Goal: Use online tool/utility: Utilize a website feature to perform a specific function

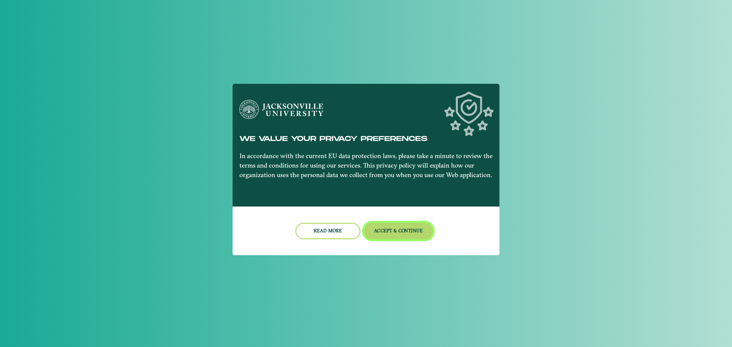
click at [393, 235] on button "Accept & Continue" at bounding box center [398, 231] width 69 height 16
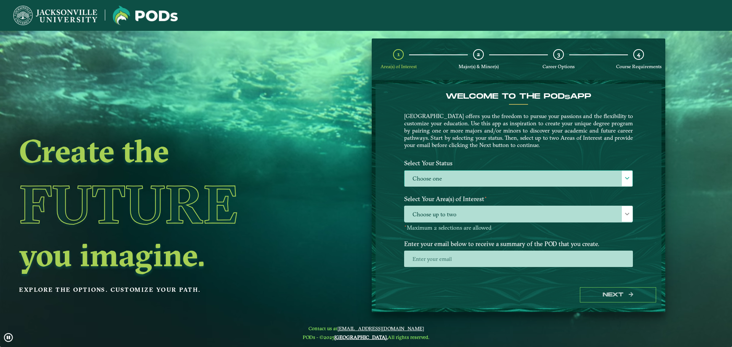
click at [436, 181] on label "Choose one" at bounding box center [519, 179] width 228 height 16
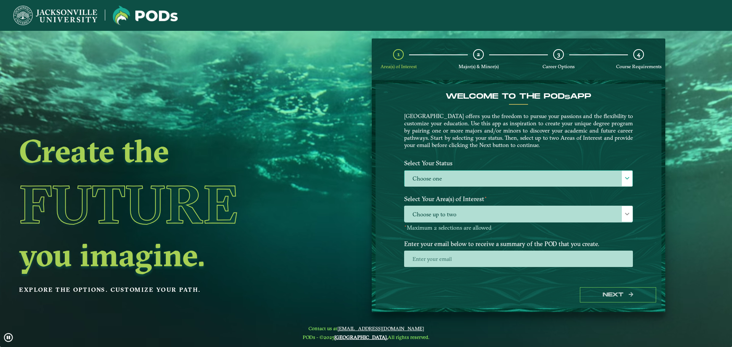
scroll to position [4, 35]
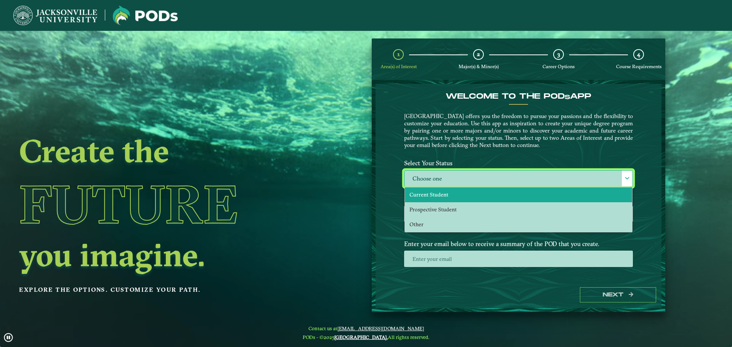
click at [432, 197] on span "Current Student" at bounding box center [429, 194] width 39 height 7
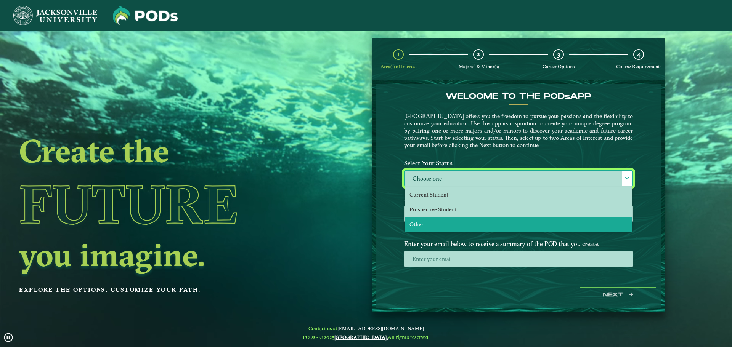
select select "[object Object]"
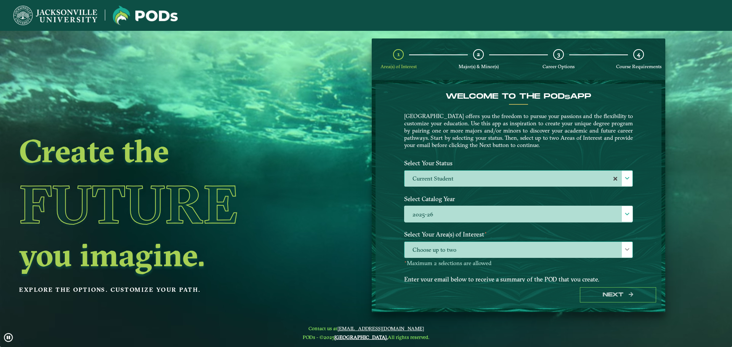
click at [525, 255] on span "Choose up to two" at bounding box center [519, 250] width 228 height 16
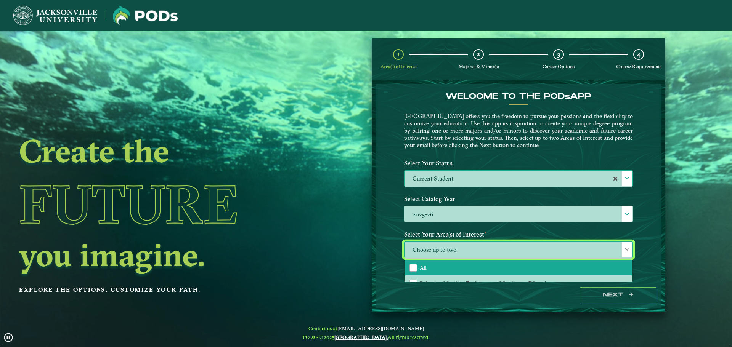
click at [445, 262] on li "All" at bounding box center [518, 268] width 227 height 16
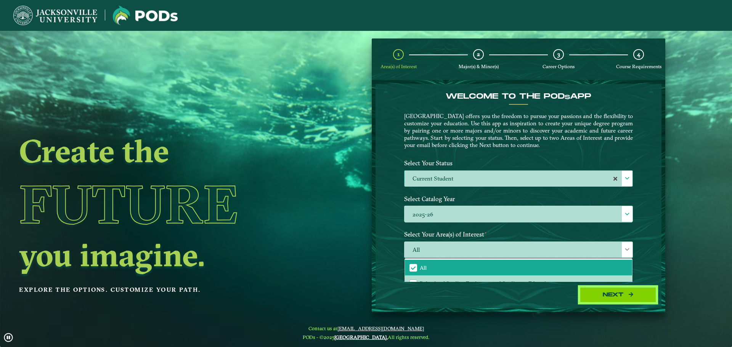
click at [637, 299] on button "Next" at bounding box center [618, 296] width 76 height 16
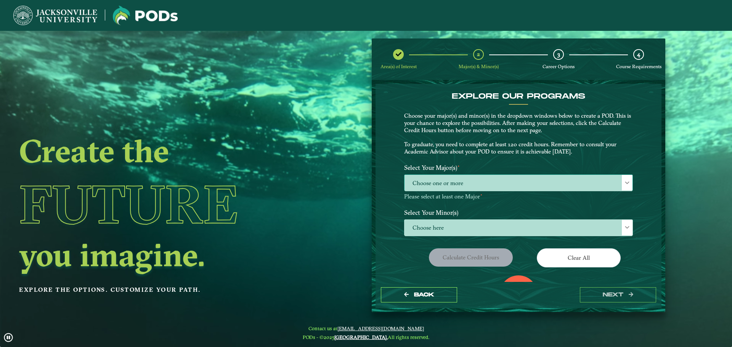
click at [501, 177] on span "Choose one or more" at bounding box center [519, 183] width 228 height 16
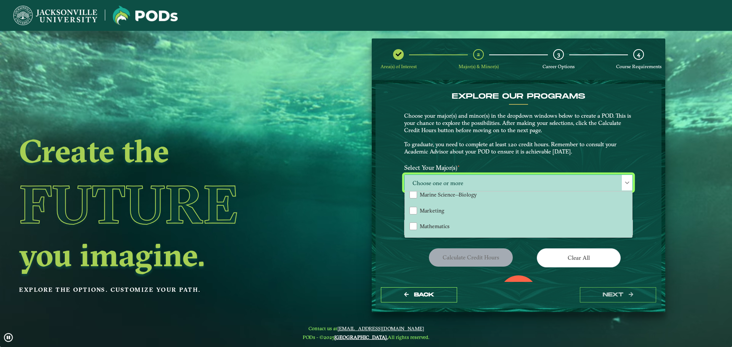
scroll to position [506, 0]
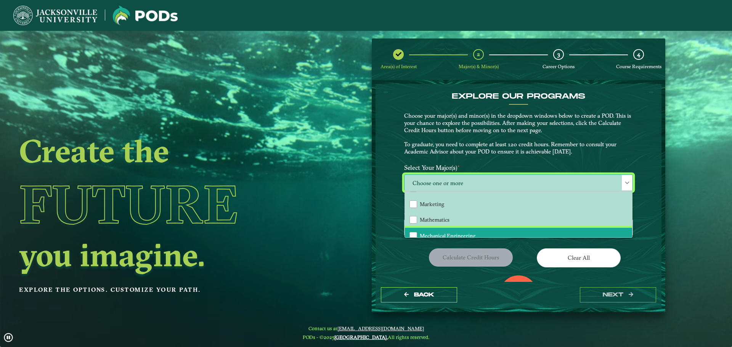
click at [509, 231] on li "Mechanical Engineering" at bounding box center [518, 236] width 227 height 16
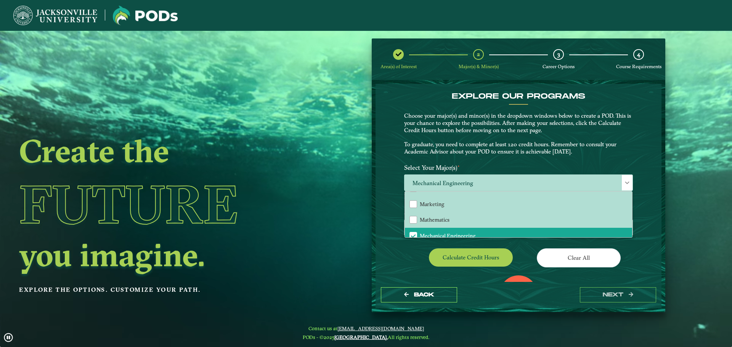
click at [519, 251] on div "Clear All" at bounding box center [579, 259] width 120 height 21
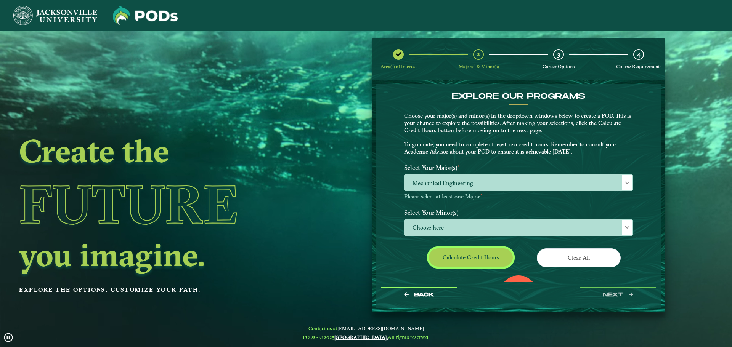
click at [482, 258] on button "Calculate credit hours" at bounding box center [471, 258] width 84 height 18
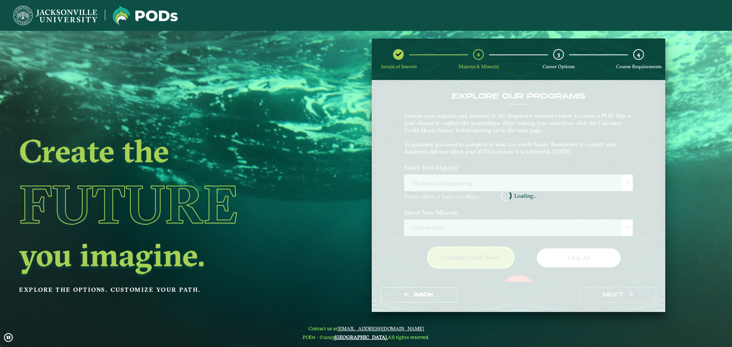
scroll to position [44, 0]
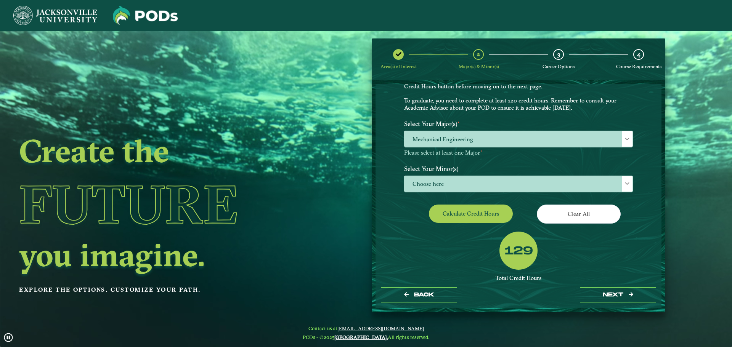
drag, startPoint x: 524, startPoint y: 182, endPoint x: 630, endPoint y: 202, distance: 108.4
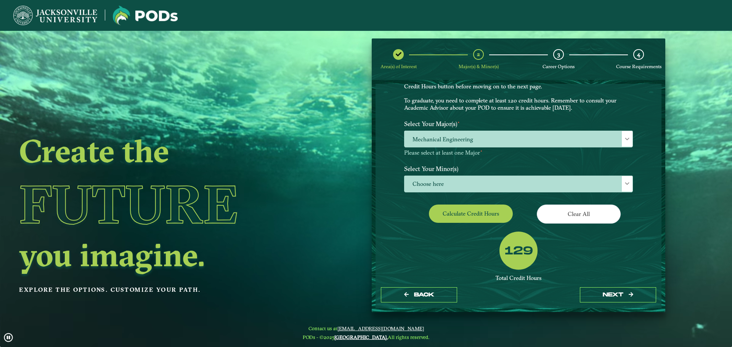
click at [585, 234] on div "EXPLORE OUR PROGRAMS Choose your major(s) and minor(s) in the dropdown windows …" at bounding box center [518, 186] width 229 height 276
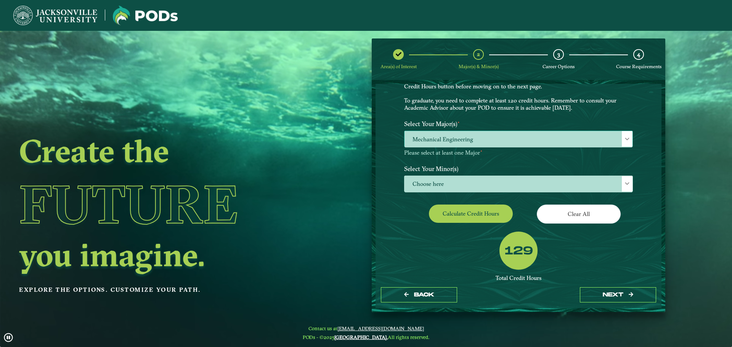
click at [623, 138] on div at bounding box center [627, 139] width 11 height 16
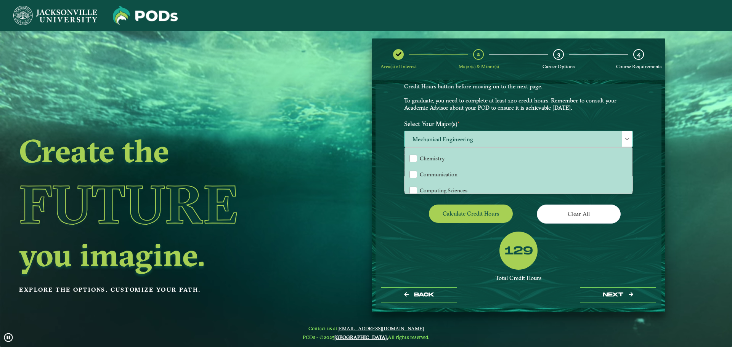
scroll to position [209, 0]
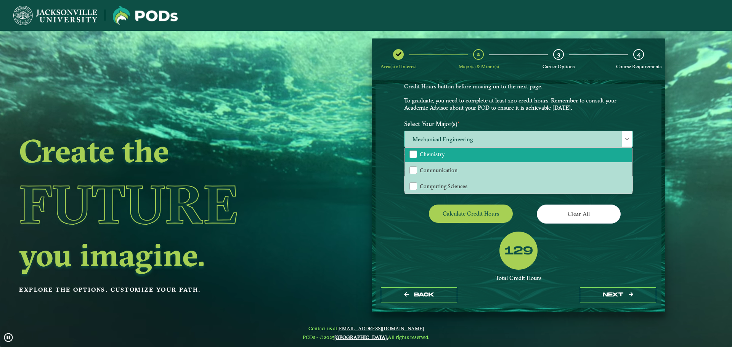
click at [466, 156] on li "Chemistry" at bounding box center [518, 154] width 227 height 16
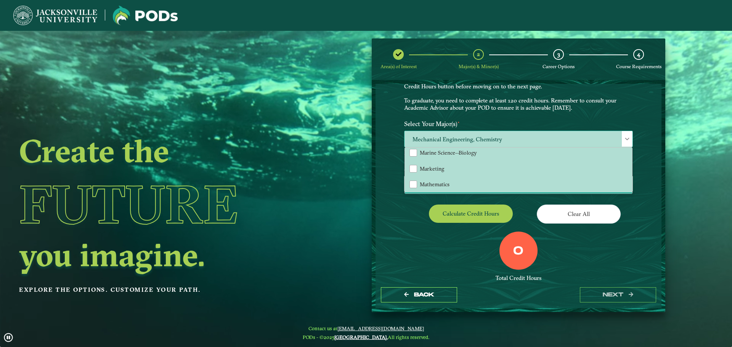
scroll to position [506, 0]
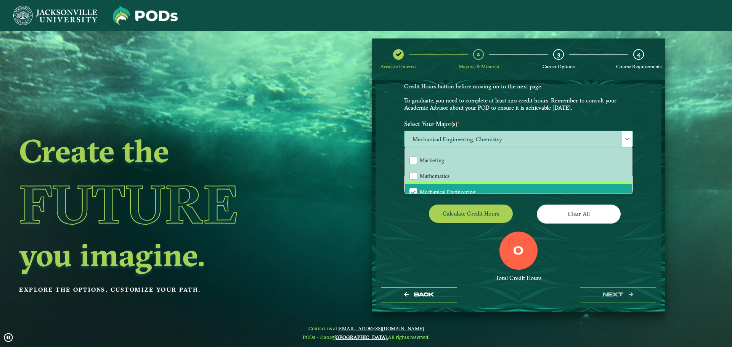
click at [612, 187] on li "Mechanical Engineering" at bounding box center [518, 192] width 227 height 16
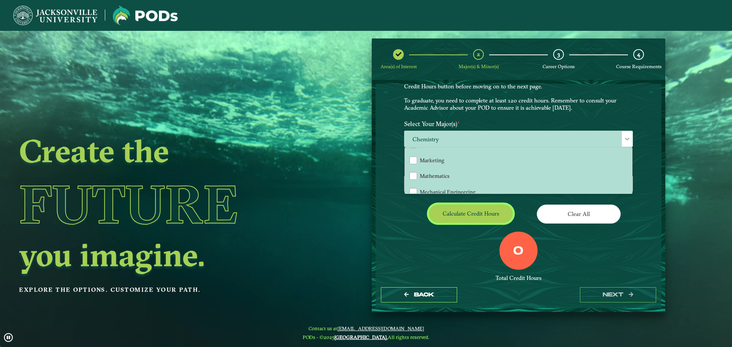
click at [493, 207] on button "Calculate credit hours" at bounding box center [471, 214] width 84 height 18
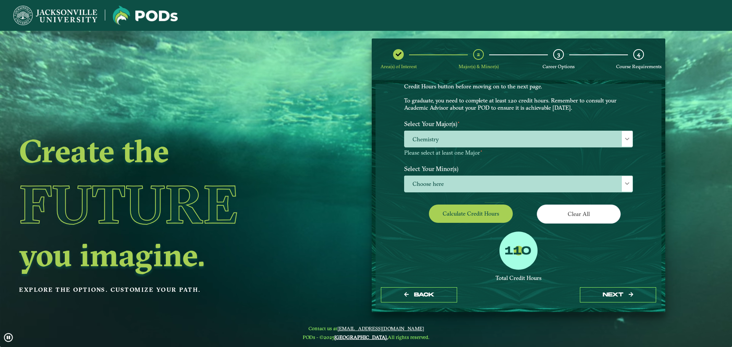
click at [634, 250] on div "110 Total Credit Hours Successful POD This means you will need to either take a…" at bounding box center [519, 282] width 240 height 100
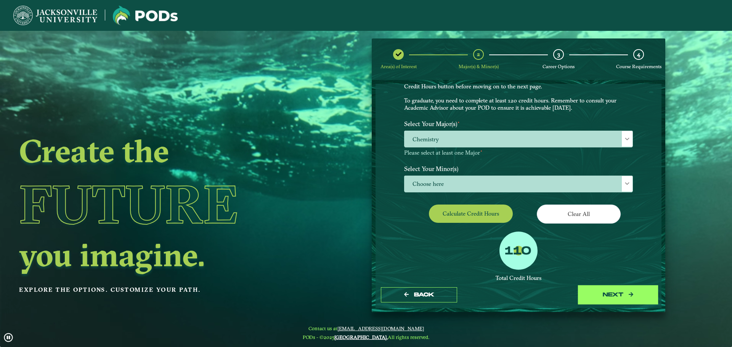
click at [623, 296] on button "next" at bounding box center [618, 296] width 76 height 16
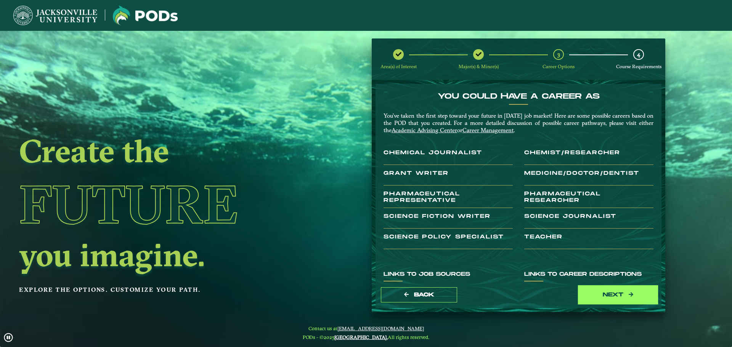
click at [624, 291] on button "next" at bounding box center [618, 296] width 76 height 16
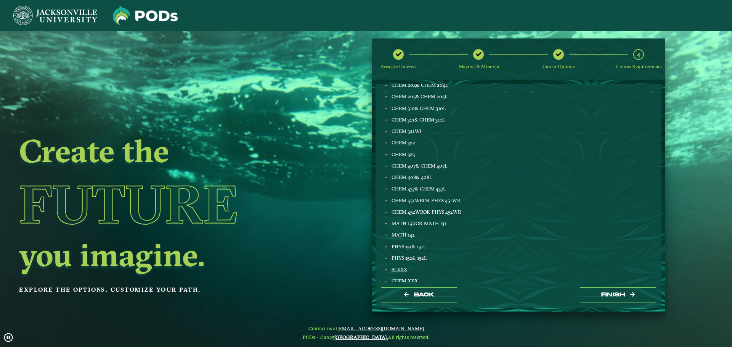
scroll to position [216, 0]
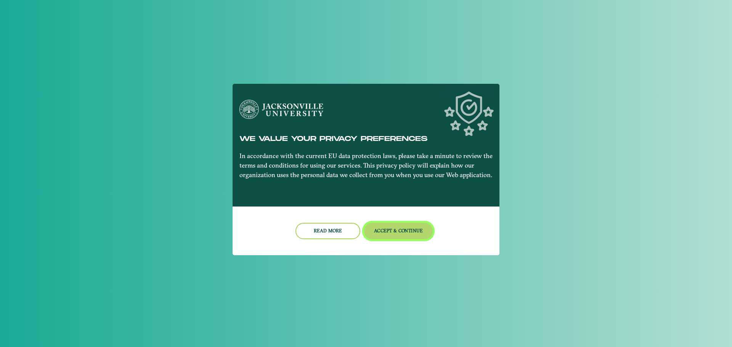
click at [378, 231] on button "Accept & Continue" at bounding box center [398, 231] width 69 height 16
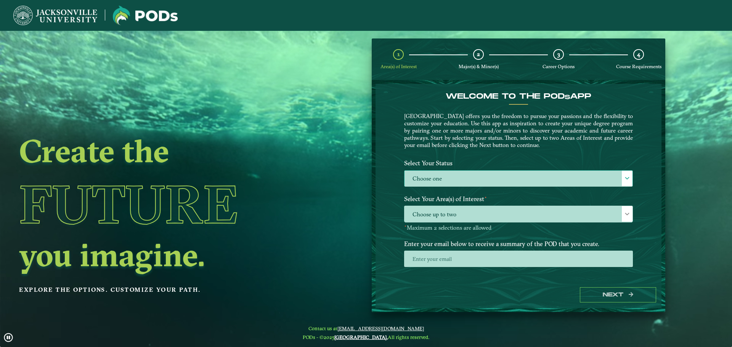
click at [480, 179] on label "Choose one" at bounding box center [519, 179] width 228 height 16
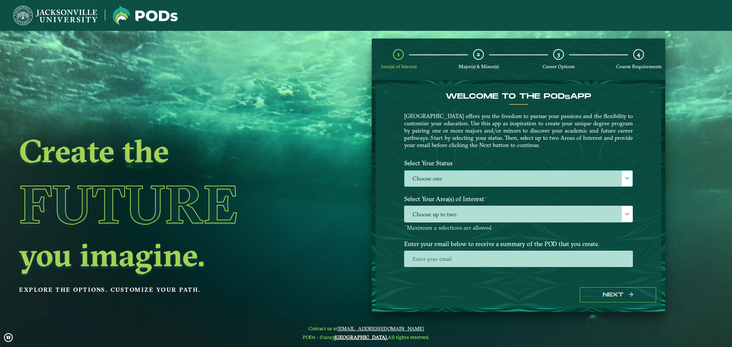
scroll to position [4, 35]
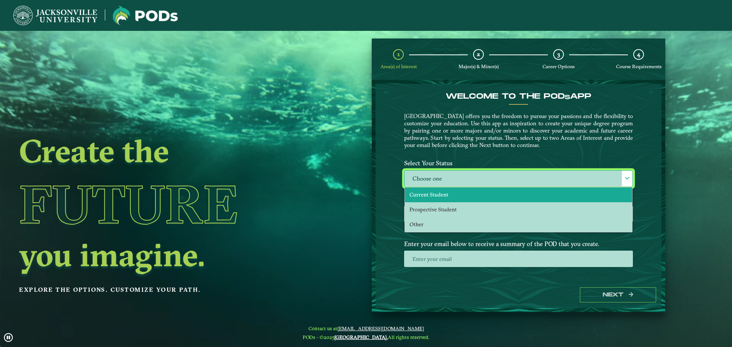
click at [475, 192] on li "Current Student" at bounding box center [518, 195] width 227 height 15
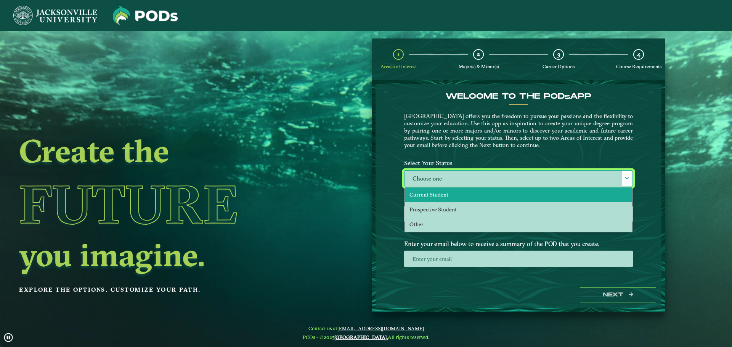
select select "[object Object]"
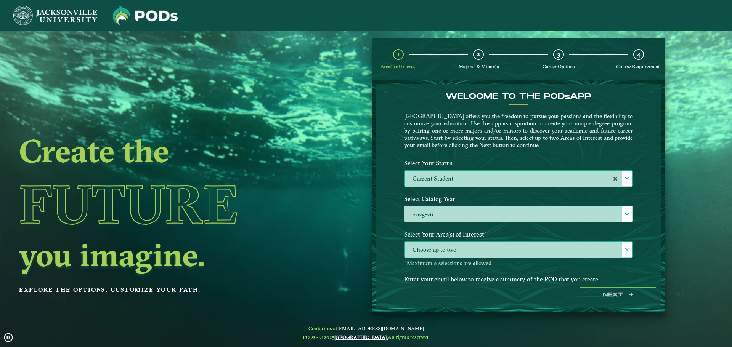
click at [620, 248] on span "Choose up to two" at bounding box center [519, 250] width 228 height 16
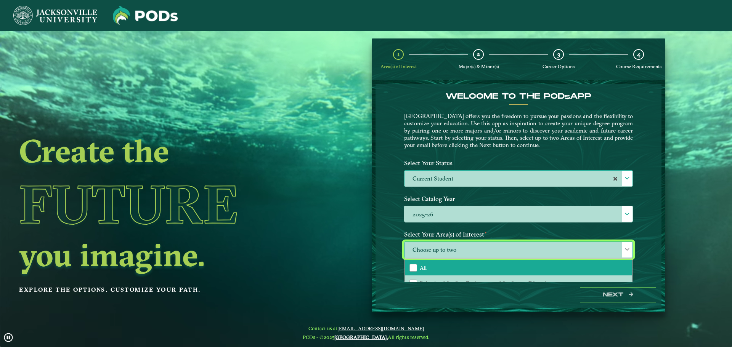
click at [572, 262] on li "All" at bounding box center [518, 268] width 227 height 16
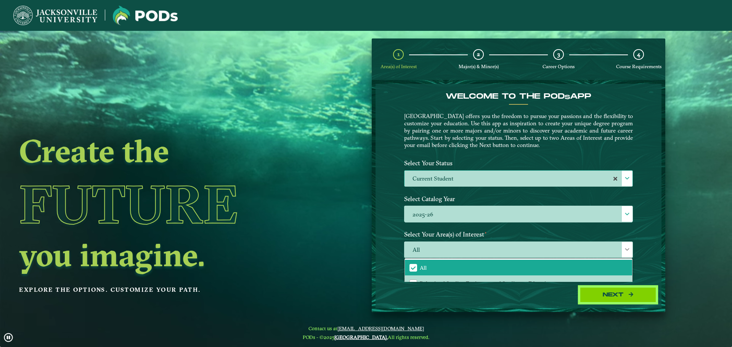
click at [623, 291] on button "Next" at bounding box center [618, 296] width 76 height 16
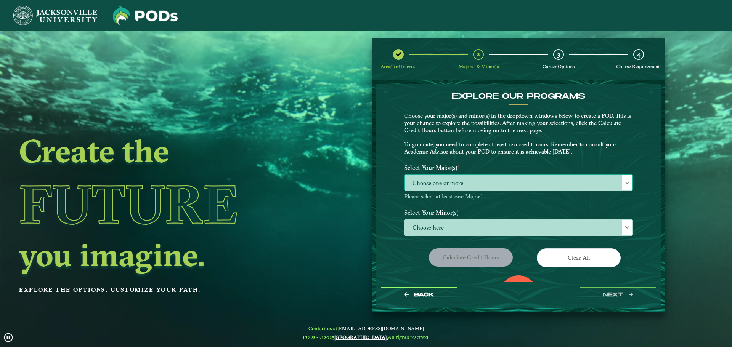
click at [474, 178] on span "Choose one or more" at bounding box center [519, 183] width 228 height 16
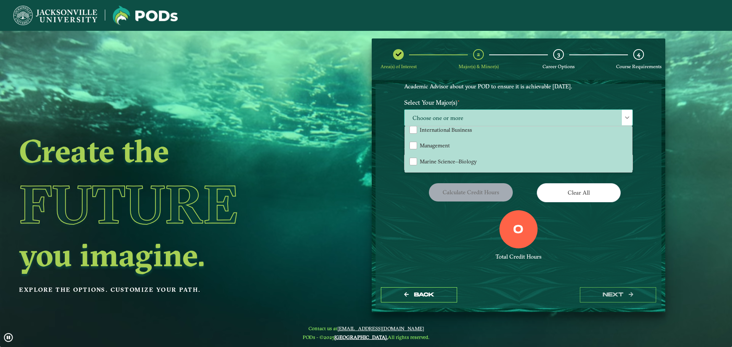
scroll to position [442, 0]
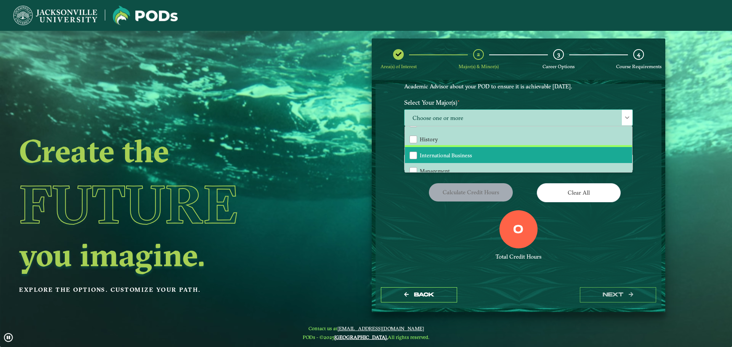
click at [551, 158] on li "International Business" at bounding box center [518, 155] width 227 height 16
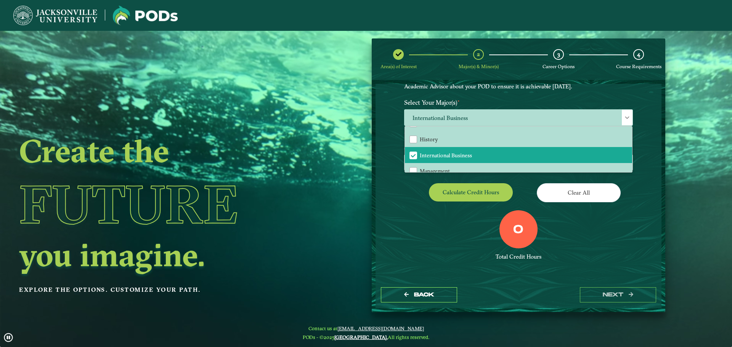
click at [593, 256] on div "Total Credit Hours" at bounding box center [518, 257] width 229 height 7
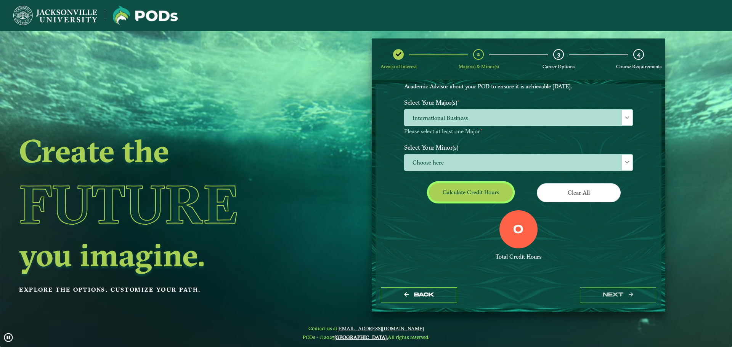
click at [493, 191] on button "Calculate credit hours" at bounding box center [471, 192] width 84 height 18
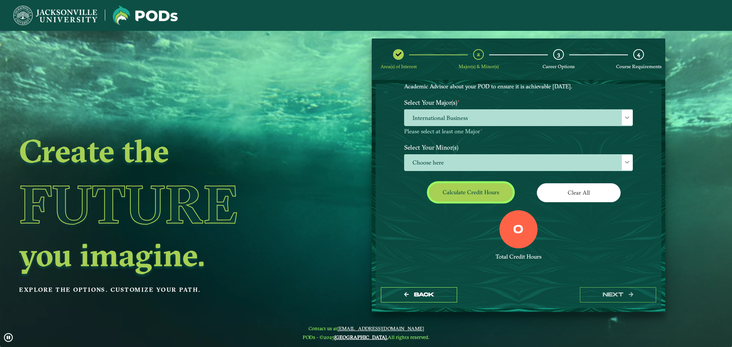
scroll to position [44, 0]
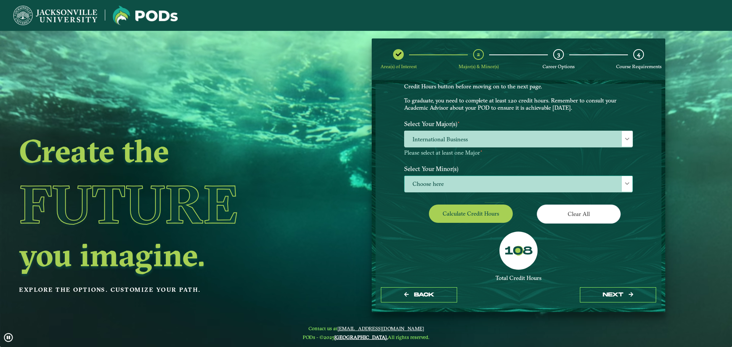
click at [627, 181] on span at bounding box center [627, 183] width 5 height 5
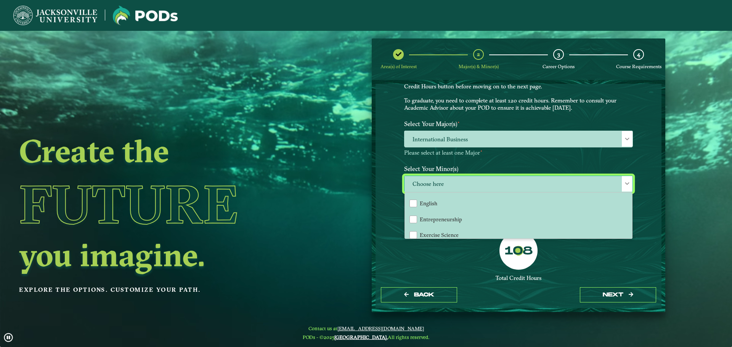
scroll to position [348, 0]
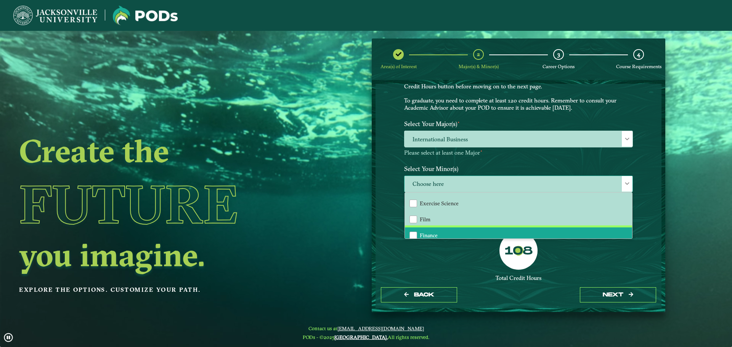
click at [570, 231] on li "Finance" at bounding box center [518, 236] width 227 height 16
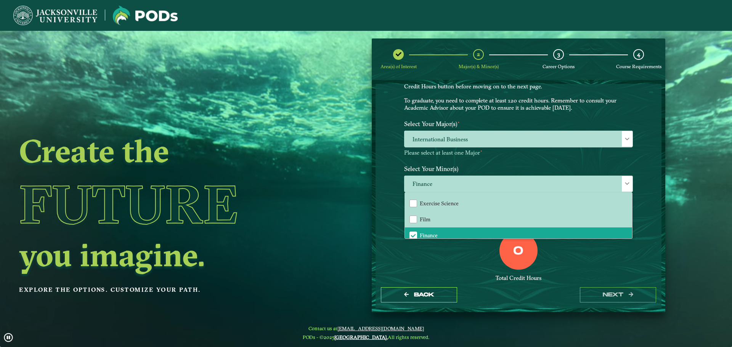
click at [575, 267] on div "0 Total Credit Hours" at bounding box center [519, 264] width 240 height 65
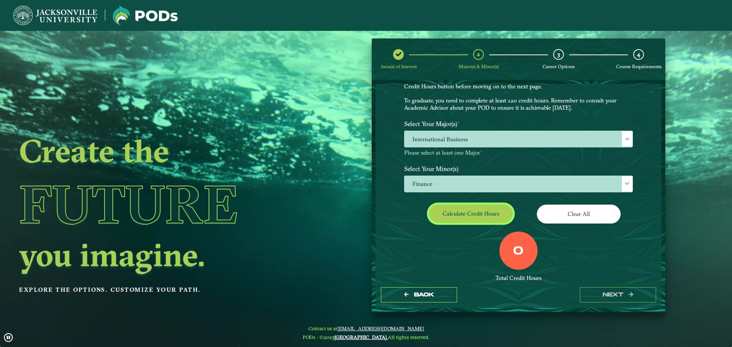
click at [485, 211] on button "Calculate credit hours" at bounding box center [471, 214] width 84 height 18
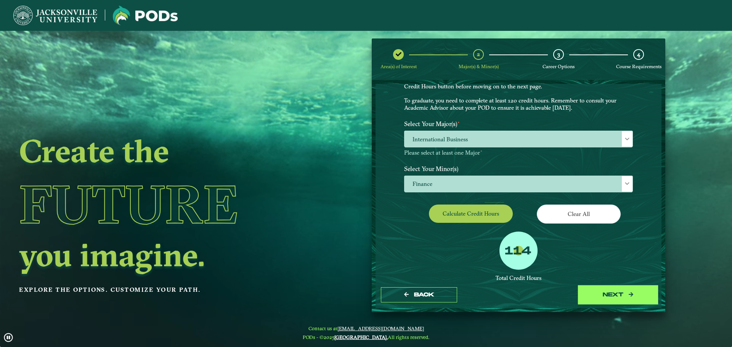
click at [642, 292] on button "next" at bounding box center [618, 296] width 76 height 16
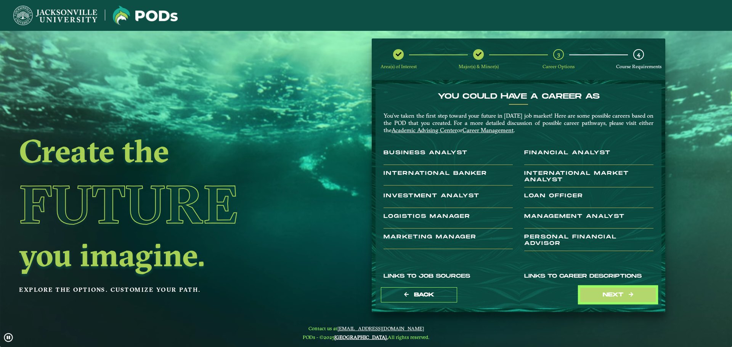
click at [642, 292] on button "next" at bounding box center [618, 296] width 76 height 16
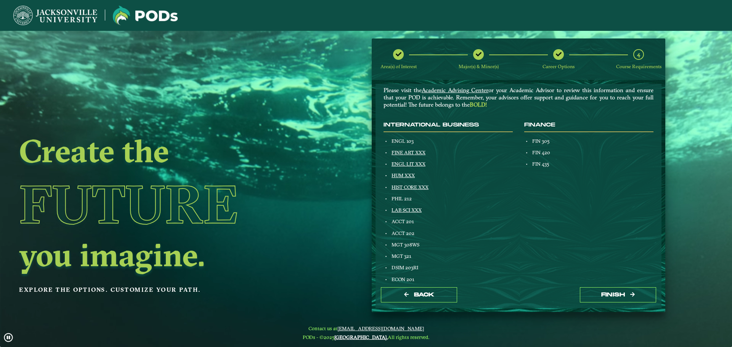
scroll to position [48, 0]
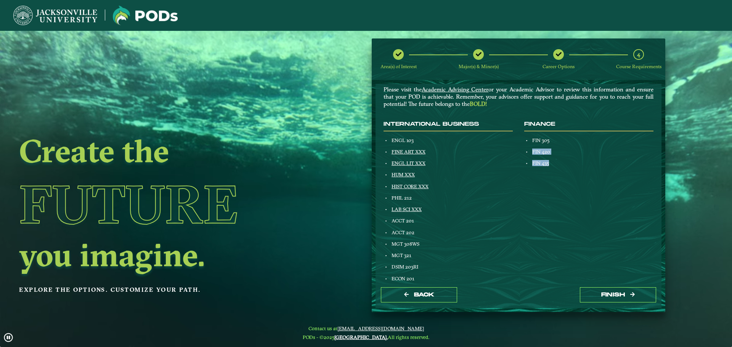
drag, startPoint x: 659, startPoint y: 135, endPoint x: 659, endPoint y: 166, distance: 30.9
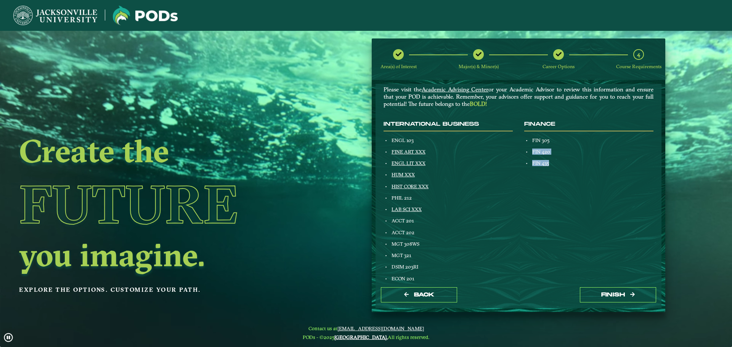
click at [656, 172] on div "Congratulations! Below is a summary of the courses that make up the POD that yo…" at bounding box center [519, 183] width 286 height 198
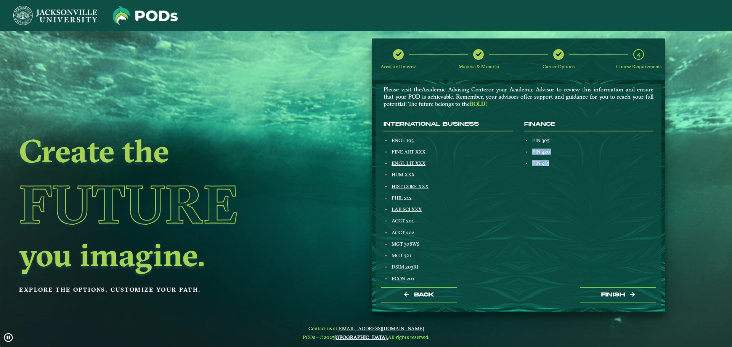
click at [620, 175] on div "Finance FIN 305 FIN 420 FIN 435" at bounding box center [589, 331] width 141 height 420
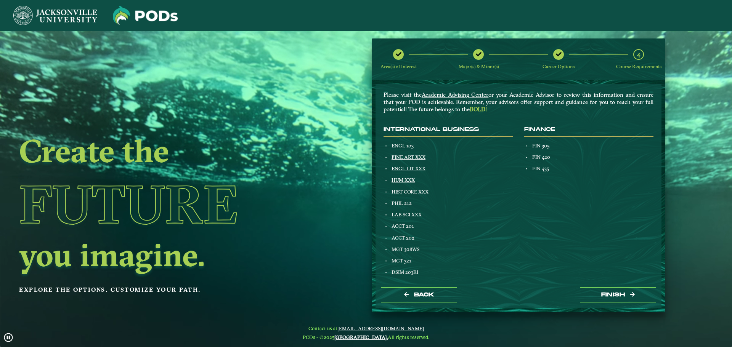
scroll to position [7, 0]
